Goal: Information Seeking & Learning: Learn about a topic

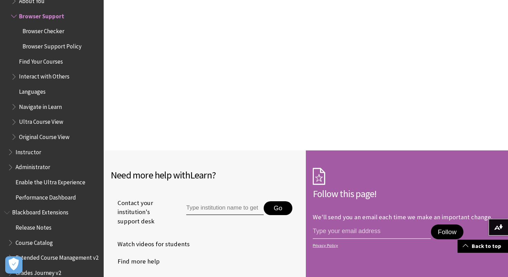
scroll to position [816, 0]
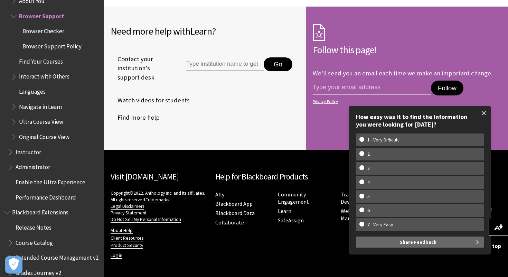
click at [485, 112] on span at bounding box center [484, 113] width 15 height 15
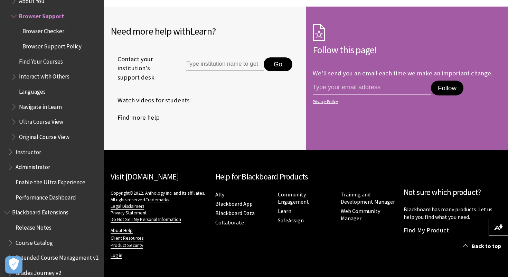
click at [34, 155] on span "Instructor" at bounding box center [29, 150] width 26 height 9
click at [37, 138] on span "Original Course View" at bounding box center [44, 135] width 50 height 9
click at [37, 93] on span "Languages" at bounding box center [32, 90] width 27 height 9
click at [36, 76] on span "Interact with Others" at bounding box center [44, 75] width 50 height 9
click at [38, 66] on span "Find Your Courses" at bounding box center [55, 62] width 89 height 12
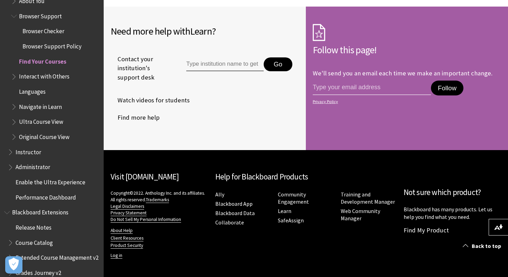
click at [54, 33] on span "Browser Checker" at bounding box center [43, 30] width 42 height 9
click at [50, 9] on ul "Common Questions Stay in the Loop About You Browser Support Browser Checker Bro…" at bounding box center [54, 54] width 92 height 178
click at [50, 18] on span "Browser Support" at bounding box center [40, 14] width 43 height 9
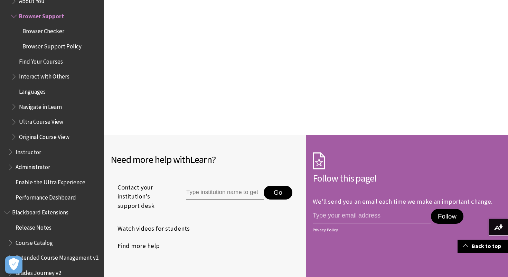
scroll to position [786, 0]
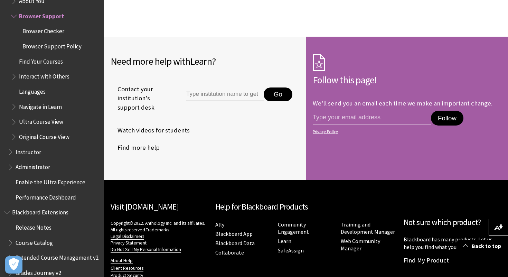
click at [38, 212] on span "Blackboard Extensions" at bounding box center [40, 211] width 56 height 9
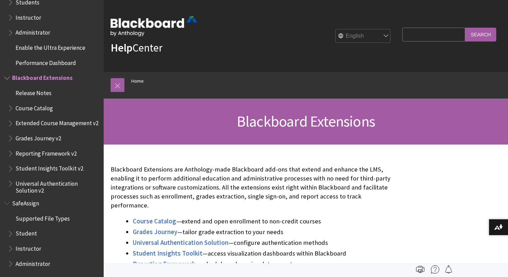
click at [36, 21] on span "Instructor" at bounding box center [54, 18] width 92 height 12
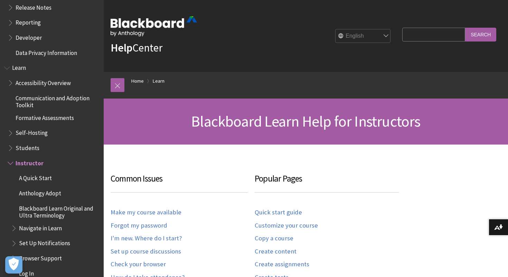
scroll to position [533, 0]
